Goal: Information Seeking & Learning: Learn about a topic

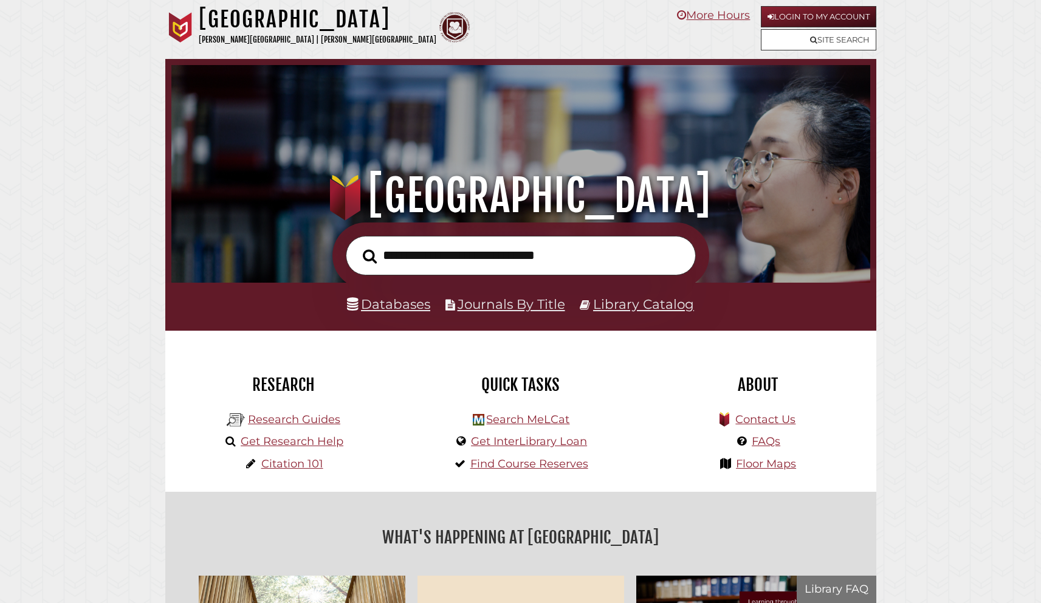
scroll to position [231, 693]
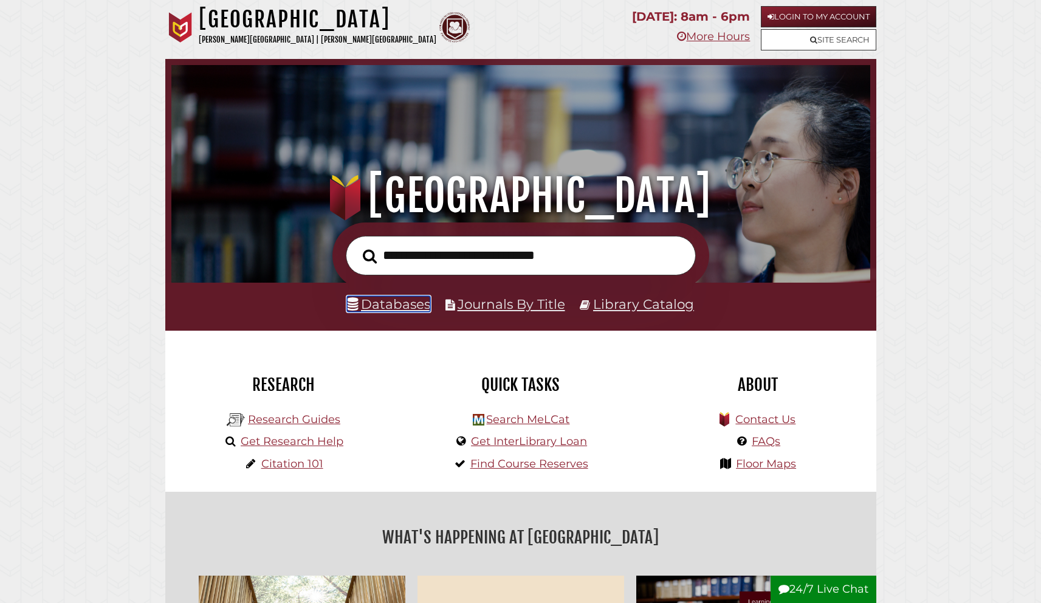
click at [389, 306] on link "Databases" at bounding box center [388, 304] width 83 height 16
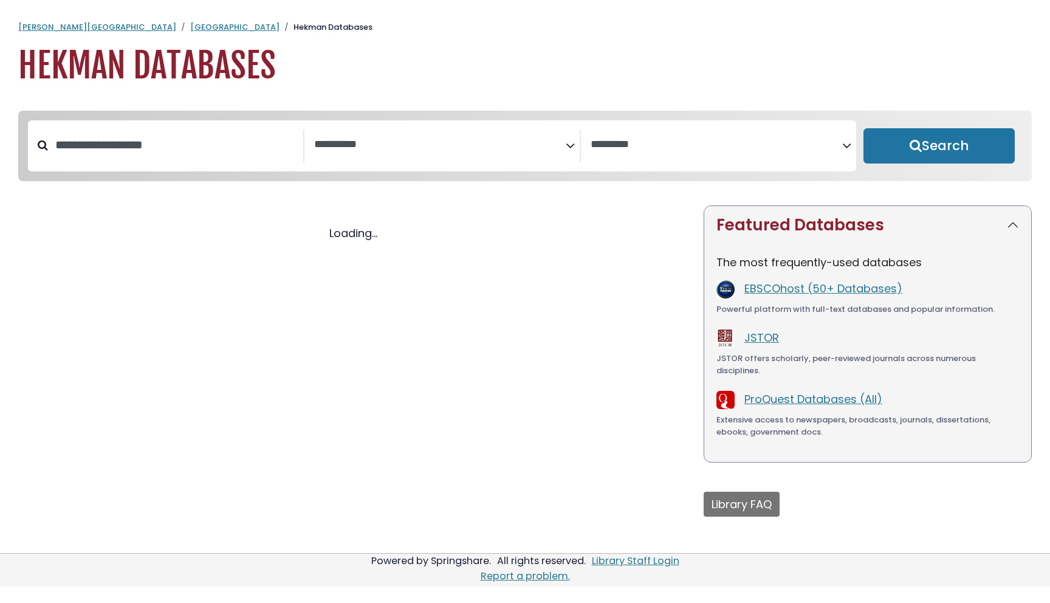
select select "Database Subject Filter"
select select "Database Vendors Filter"
select select "Database Subject Filter"
select select "Database Vendors Filter"
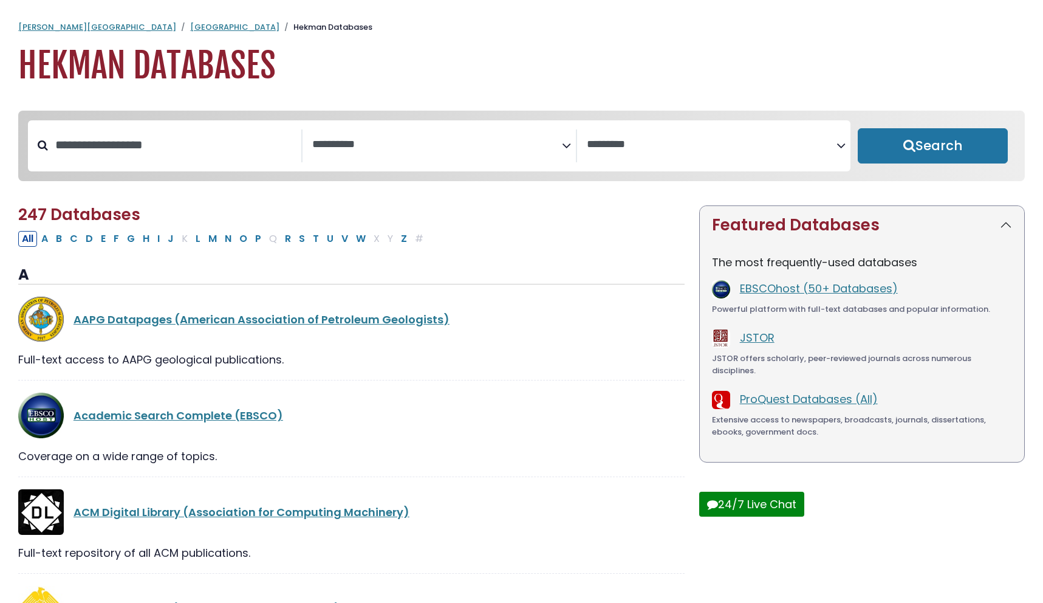
click at [405, 157] on span "Search filters" at bounding box center [437, 145] width 250 height 33
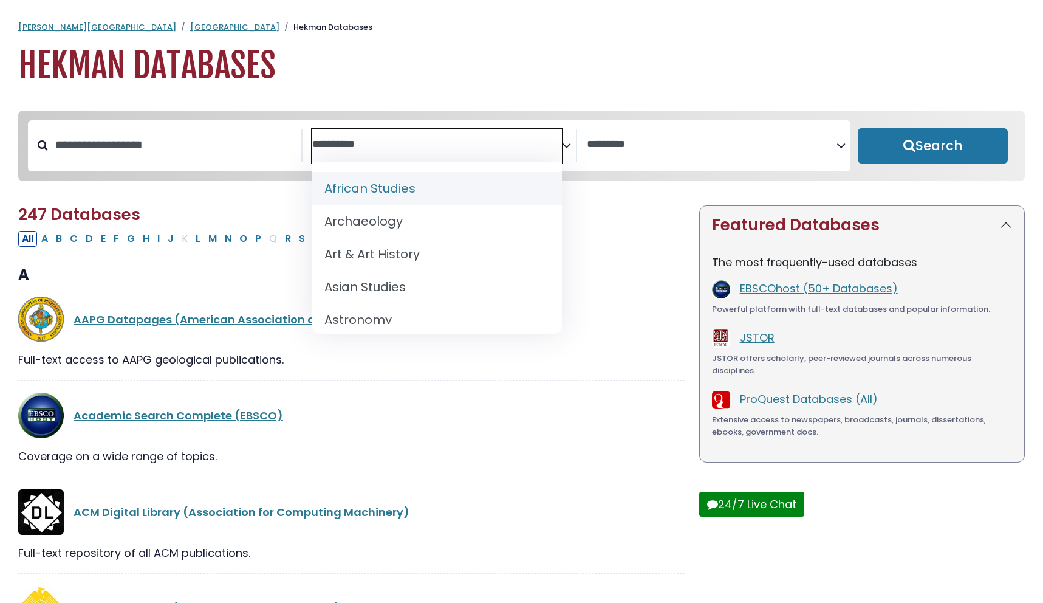
click at [400, 156] on span "Search filters" at bounding box center [437, 145] width 250 height 33
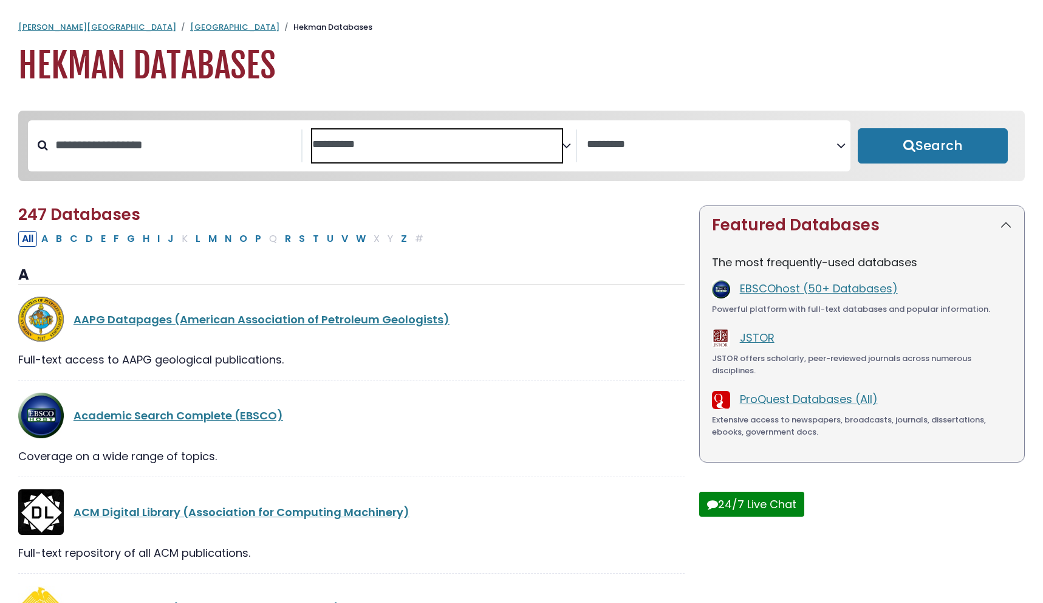
click at [332, 146] on textarea "Search" at bounding box center [437, 145] width 250 height 13
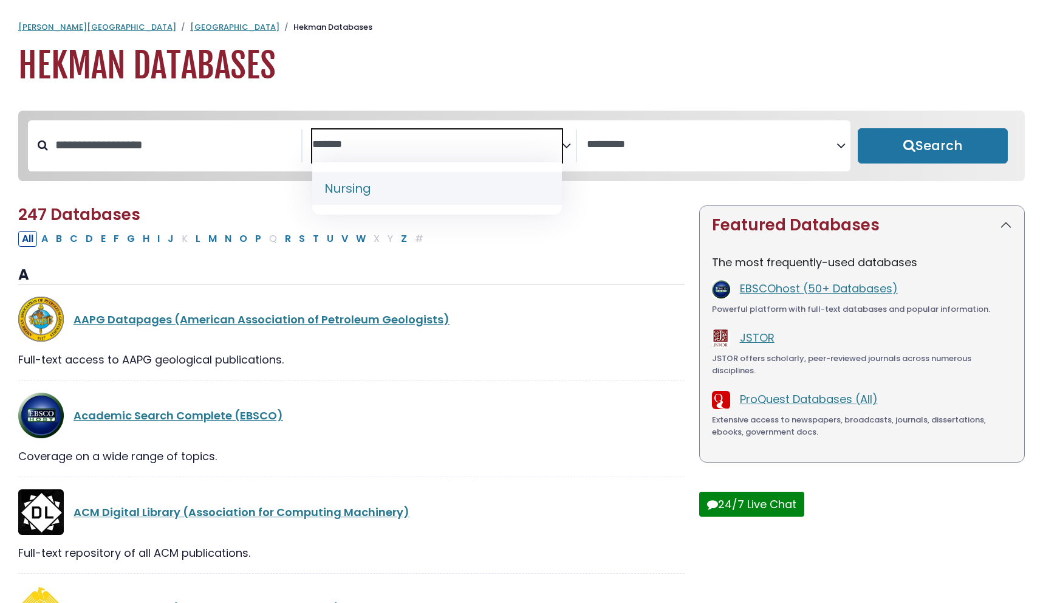
type textarea "*******"
select select "*****"
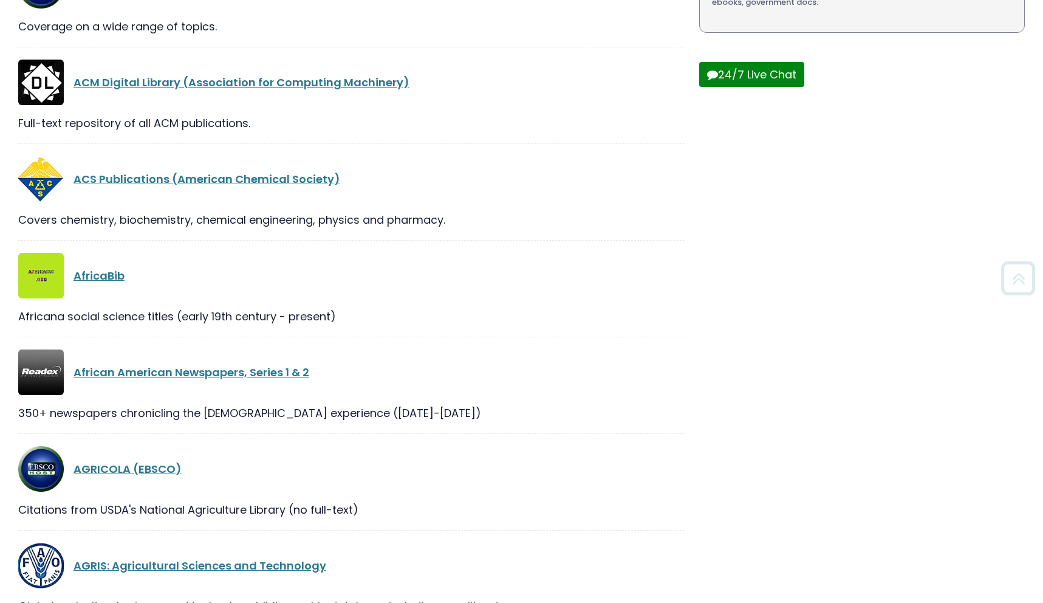
scroll to position [1, 0]
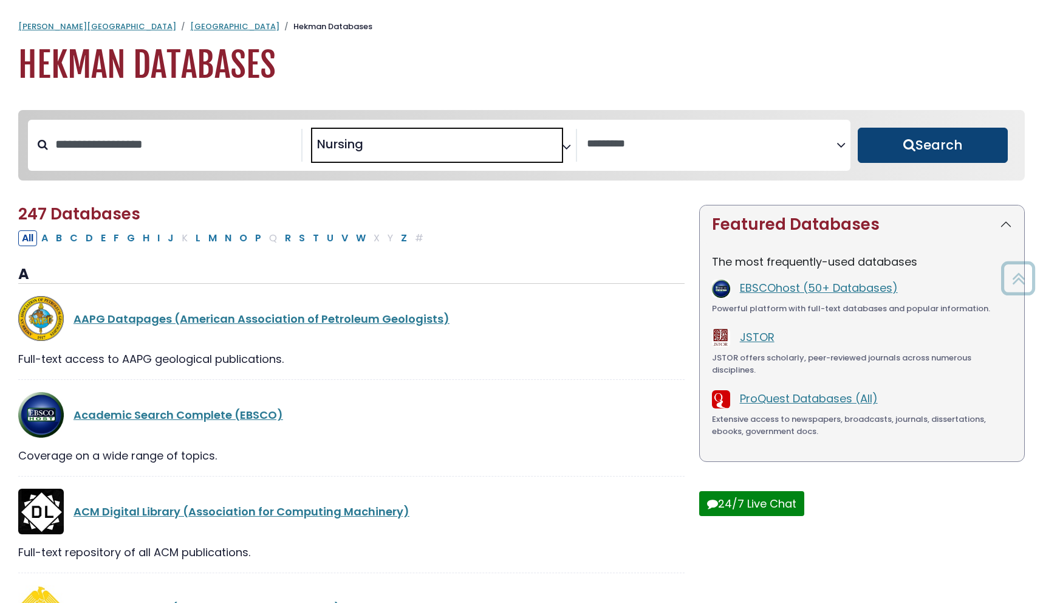
click at [890, 150] on button "Search" at bounding box center [933, 145] width 150 height 35
select select "Database Vendors Filter"
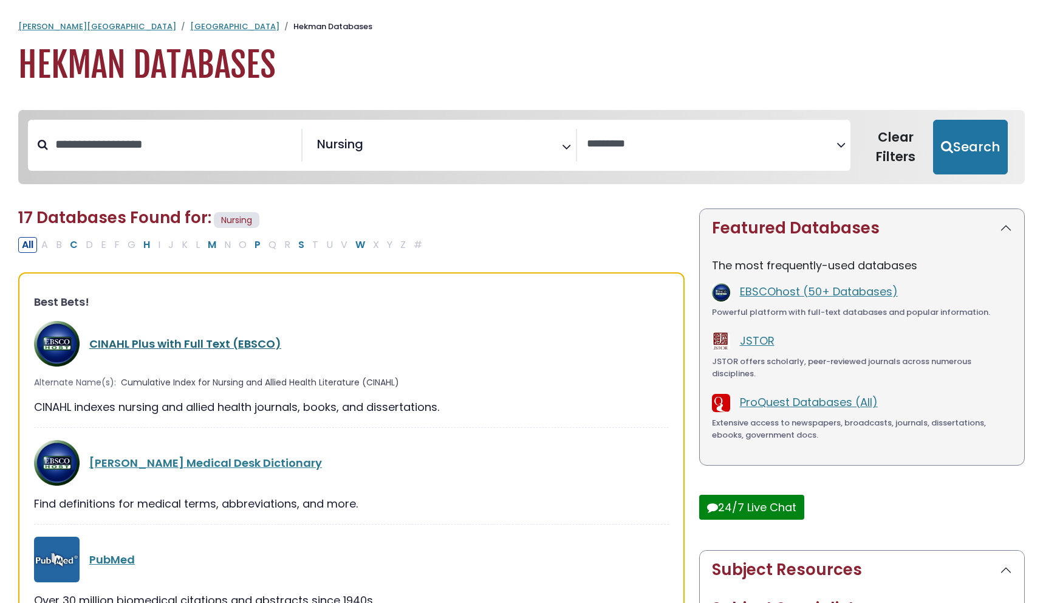
click at [138, 348] on link "CINAHL Plus with Full Text (EBSCO)" at bounding box center [185, 343] width 192 height 15
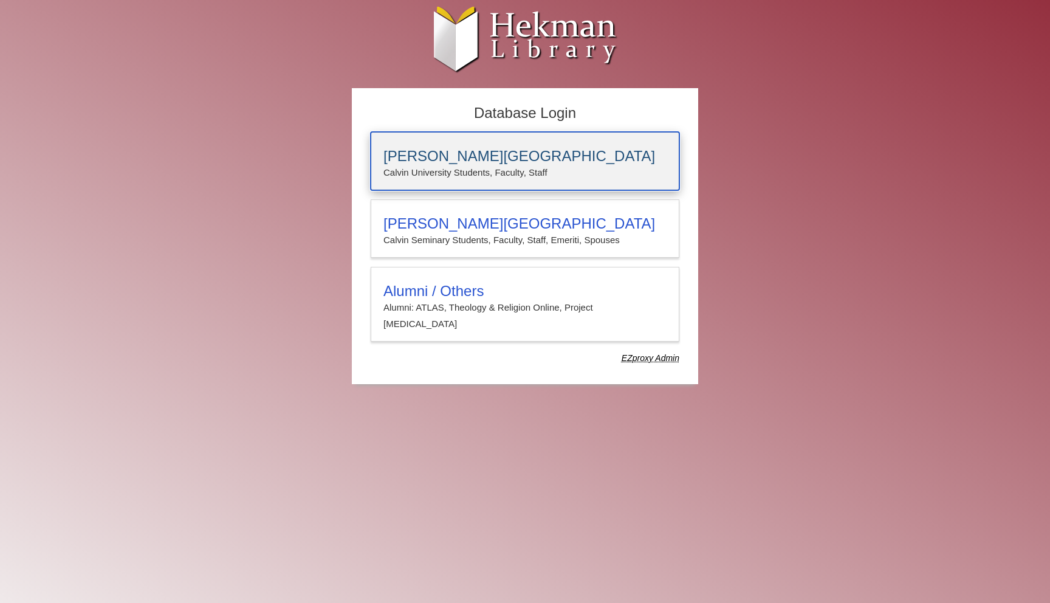
click at [523, 145] on div "[PERSON_NAME][GEOGRAPHIC_DATA] [PERSON_NAME] University Students, Faculty, Staff" at bounding box center [525, 161] width 309 height 58
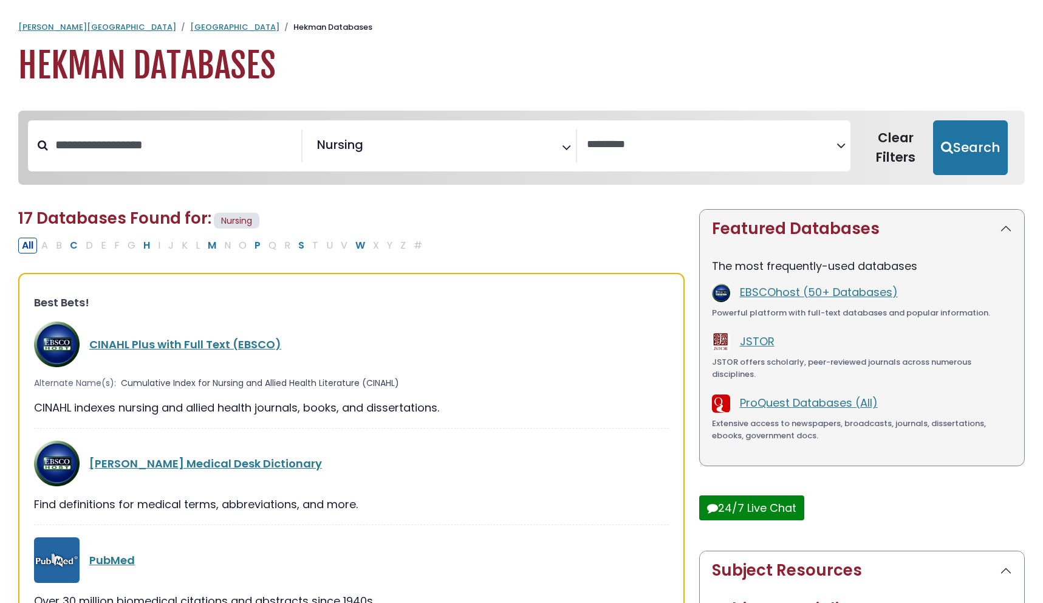
select select "Database Vendors Filter"
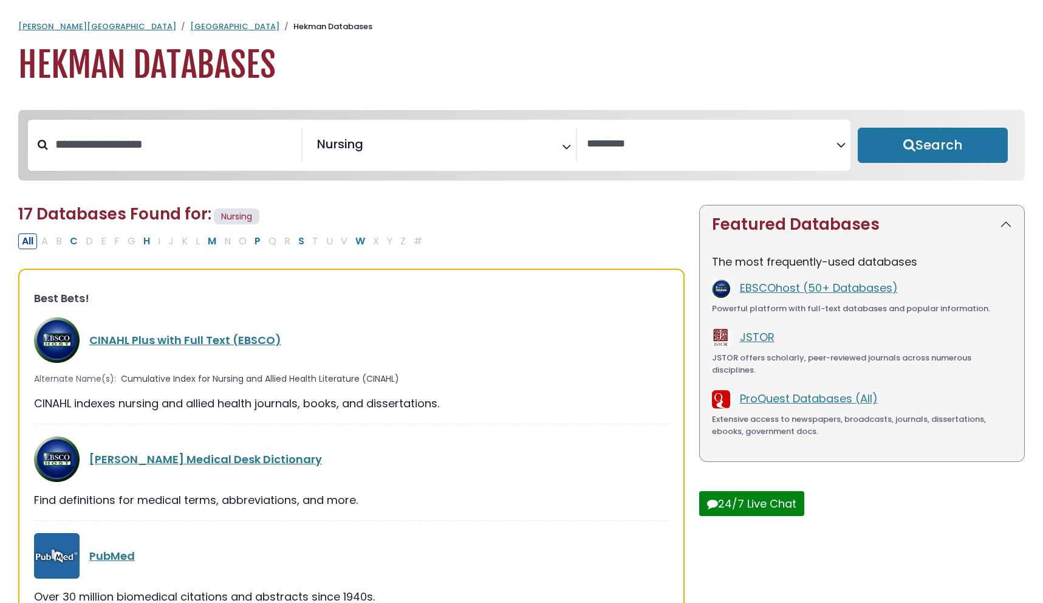
select select "Database Subject Filter"
select select "Database Vendors Filter"
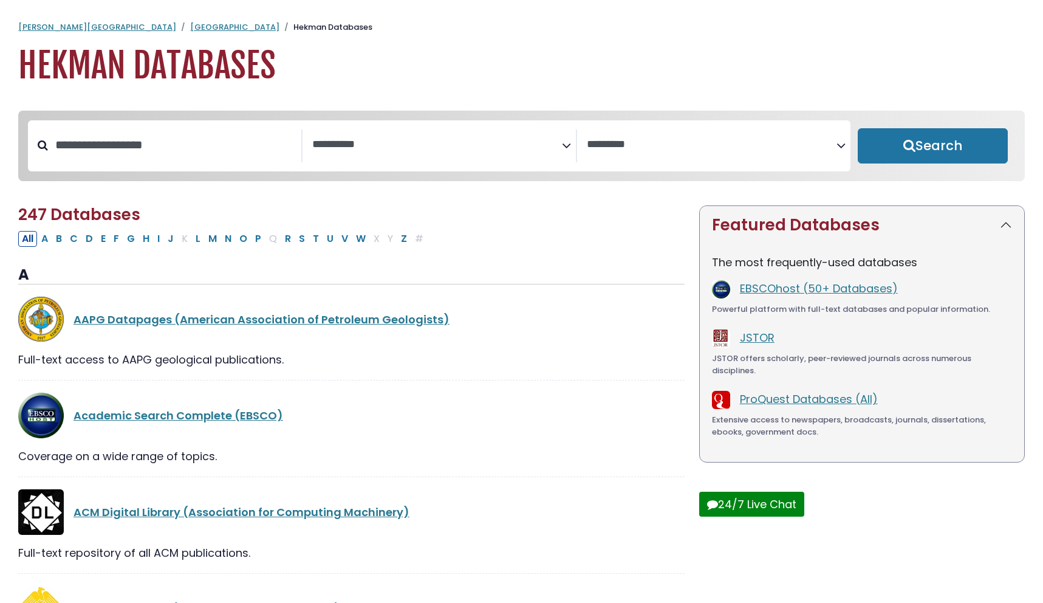
click at [389, 155] on span "Search filters" at bounding box center [437, 145] width 250 height 33
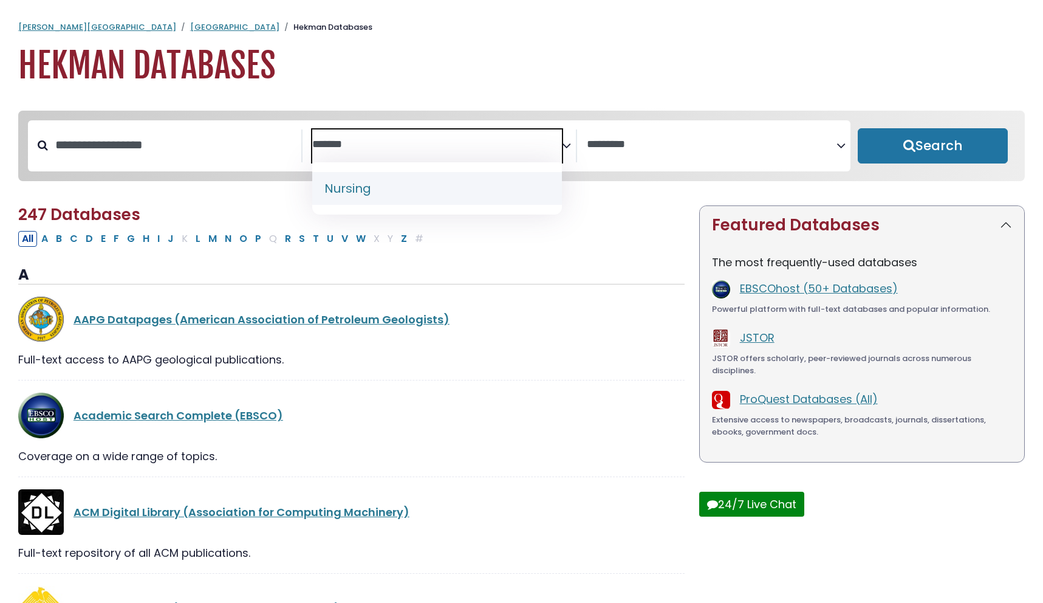
type textarea "*******"
select select "*****"
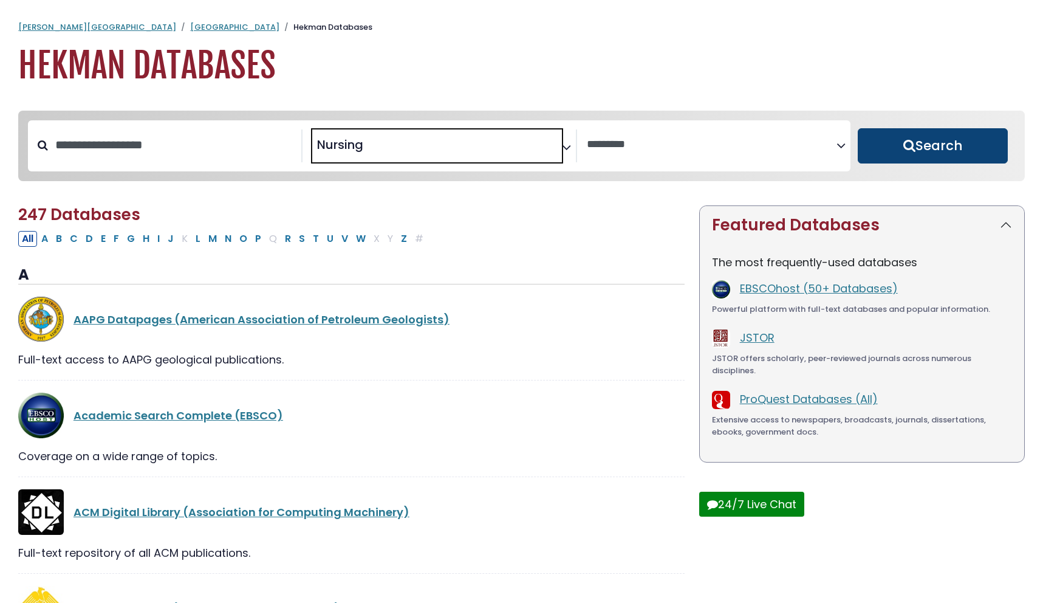
click at [930, 146] on button "Search" at bounding box center [933, 145] width 150 height 35
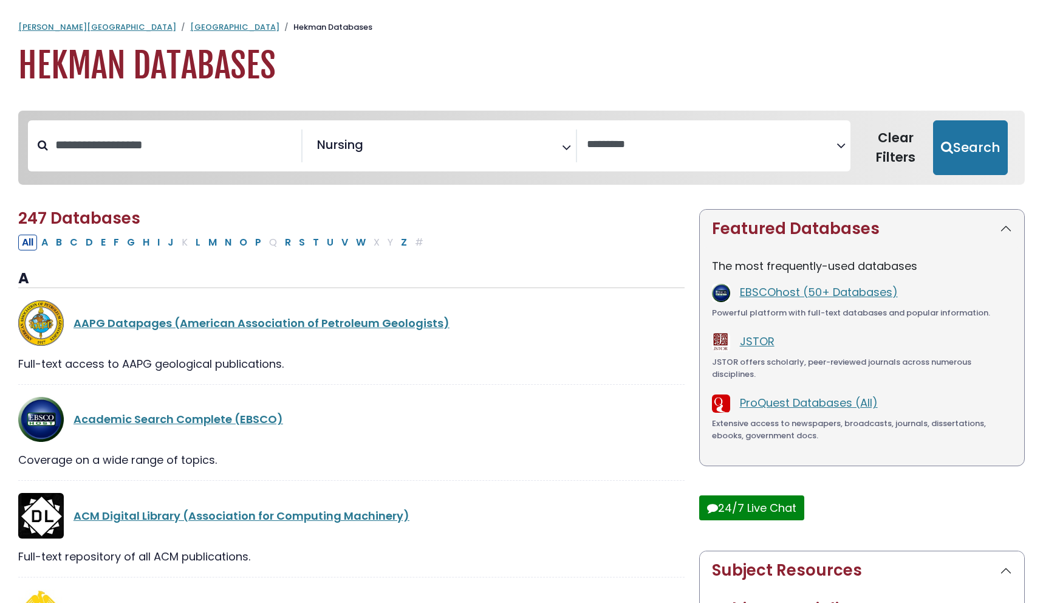
select select "Database Vendors Filter"
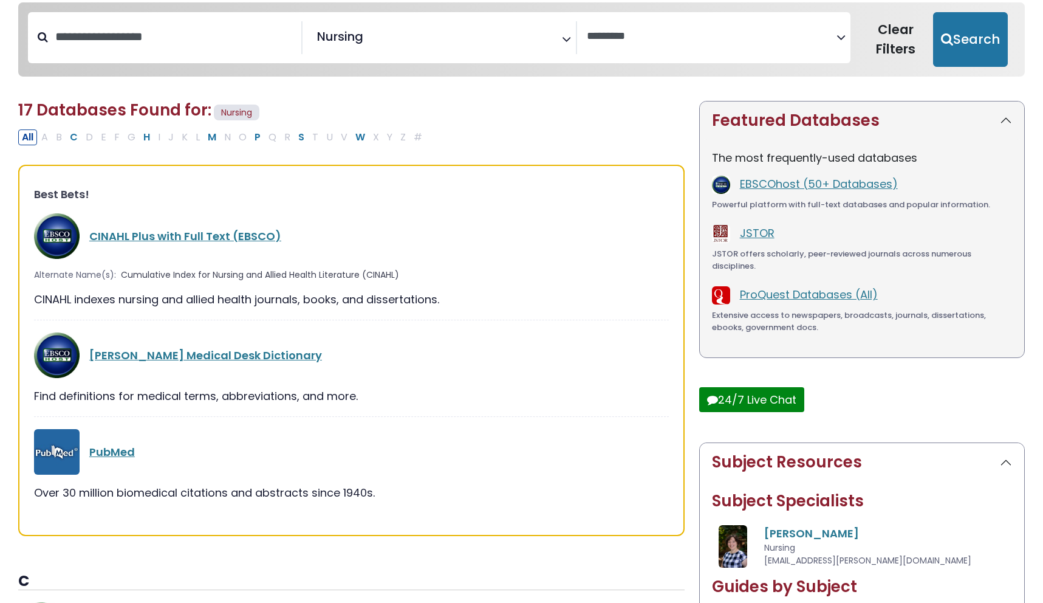
scroll to position [225, 0]
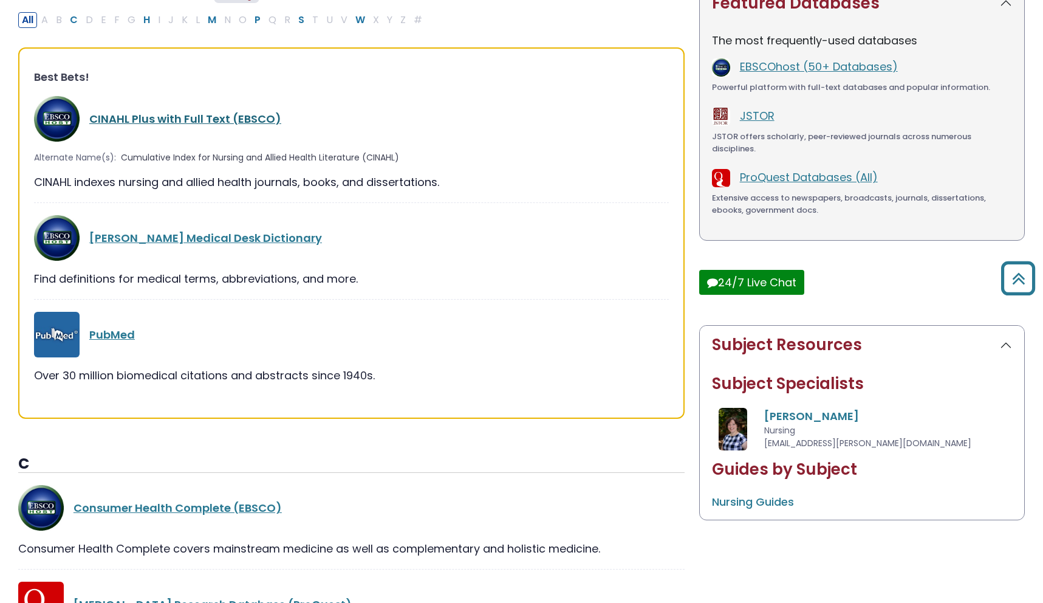
click at [175, 114] on link "CINAHL Plus with Full Text (EBSCO)" at bounding box center [185, 118] width 192 height 15
